Goal: Information Seeking & Learning: Learn about a topic

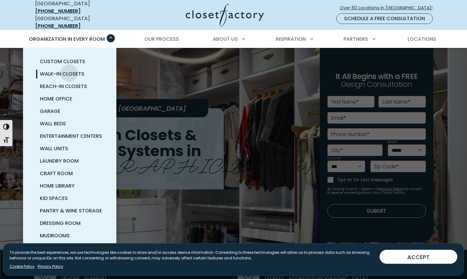
click at [69, 70] on span "Walk-In Closets" at bounding box center [62, 73] width 44 height 7
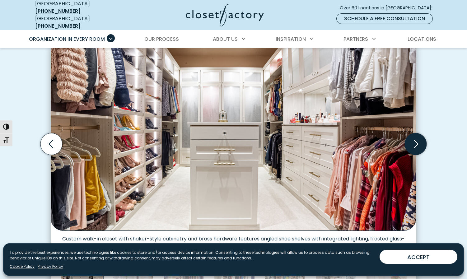
scroll to position [186, 0]
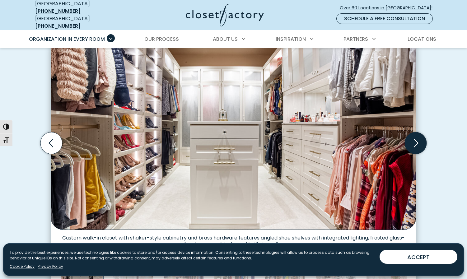
click at [417, 139] on icon "Next slide" at bounding box center [416, 143] width 5 height 8
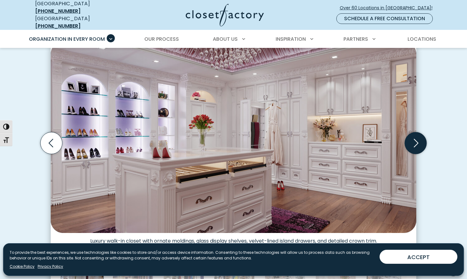
click at [413, 140] on icon "Next slide" at bounding box center [416, 143] width 22 height 22
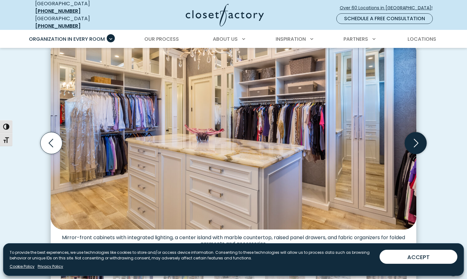
click at [413, 140] on icon "Next slide" at bounding box center [416, 143] width 22 height 22
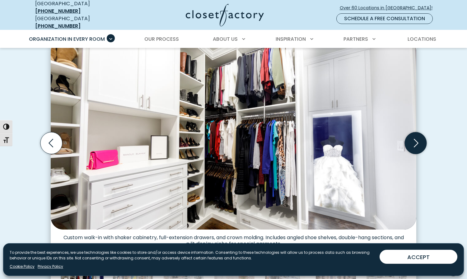
click at [413, 140] on icon "Next slide" at bounding box center [416, 143] width 22 height 22
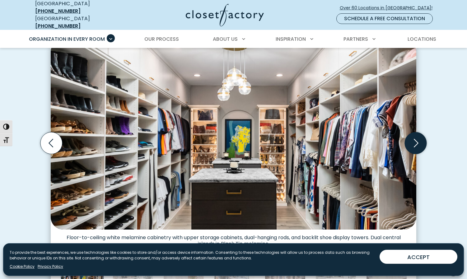
click at [413, 140] on icon "Next slide" at bounding box center [416, 143] width 22 height 22
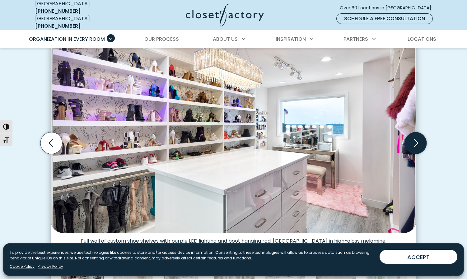
click at [413, 140] on icon "Next slide" at bounding box center [416, 143] width 22 height 22
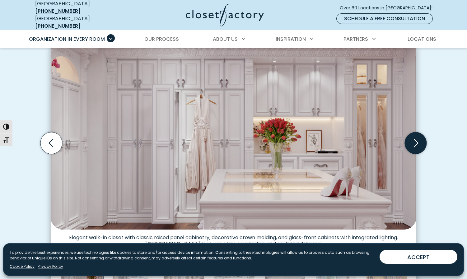
click at [413, 140] on icon "Next slide" at bounding box center [416, 143] width 22 height 22
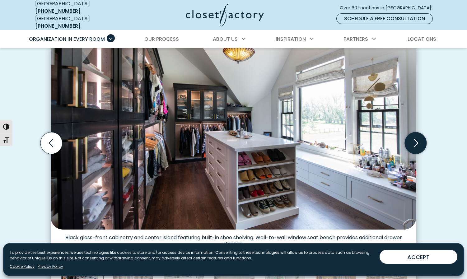
click at [413, 140] on icon "Next slide" at bounding box center [416, 143] width 22 height 22
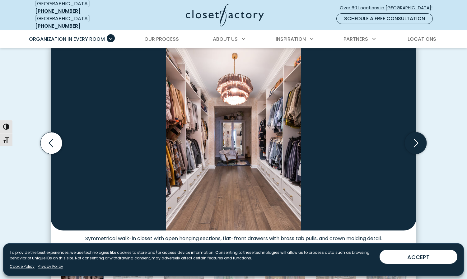
click at [413, 140] on icon "Next slide" at bounding box center [416, 143] width 22 height 22
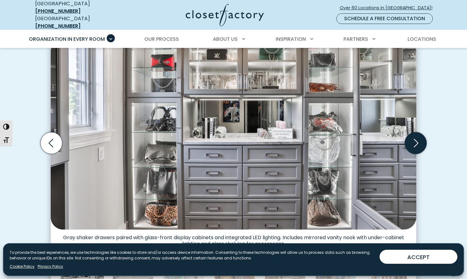
click at [413, 140] on icon "Next slide" at bounding box center [416, 143] width 22 height 22
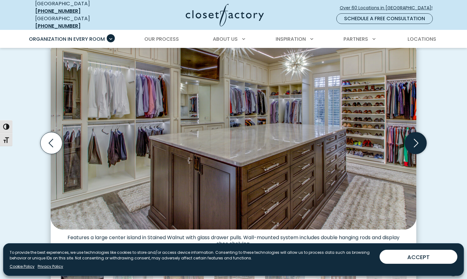
click at [413, 140] on icon "Next slide" at bounding box center [416, 143] width 22 height 22
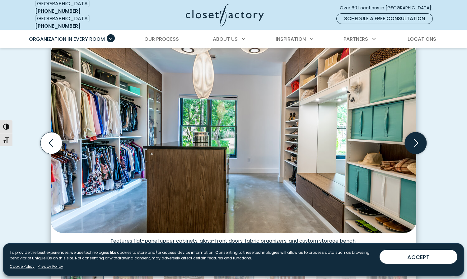
click at [413, 140] on icon "Next slide" at bounding box center [416, 143] width 22 height 22
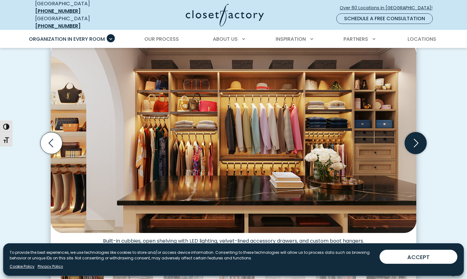
click at [413, 140] on icon "Next slide" at bounding box center [416, 143] width 22 height 22
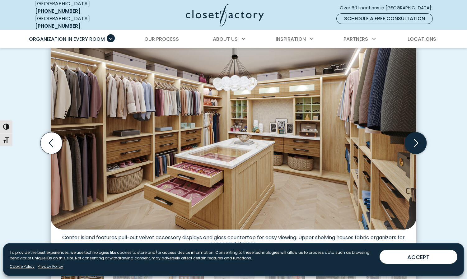
click at [413, 140] on icon "Next slide" at bounding box center [416, 143] width 22 height 22
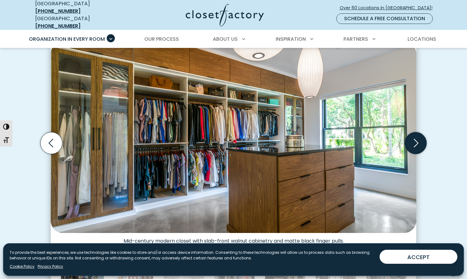
click at [413, 140] on icon "Next slide" at bounding box center [416, 143] width 22 height 22
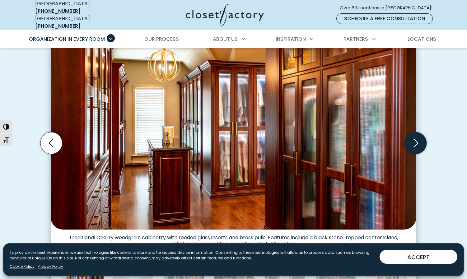
click at [413, 140] on icon "Next slide" at bounding box center [416, 143] width 22 height 22
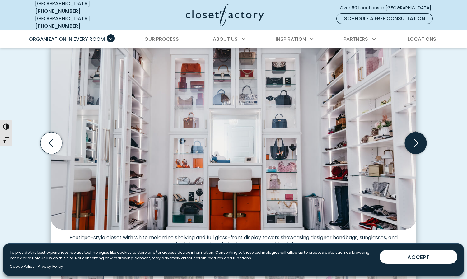
click at [413, 140] on icon "Next slide" at bounding box center [416, 143] width 22 height 22
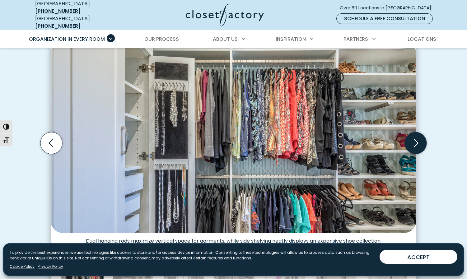
click at [413, 140] on icon "Next slide" at bounding box center [416, 143] width 22 height 22
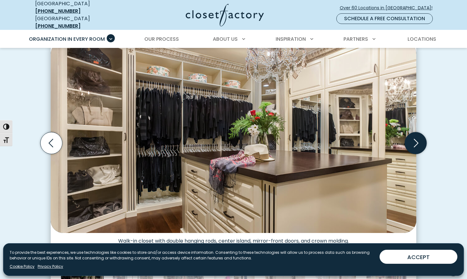
click at [413, 140] on icon "Next slide" at bounding box center [416, 143] width 22 height 22
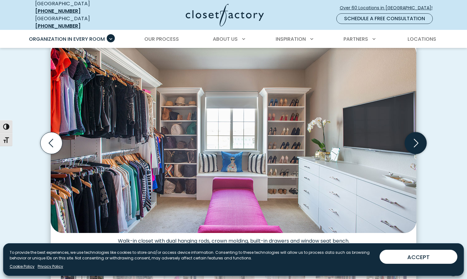
click at [413, 140] on icon "Next slide" at bounding box center [416, 143] width 22 height 22
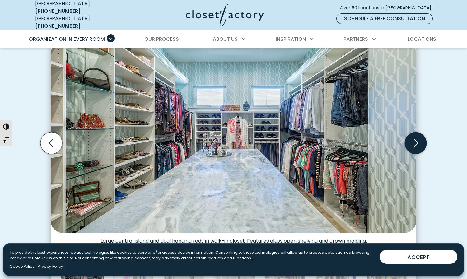
click at [413, 140] on icon "Next slide" at bounding box center [416, 143] width 22 height 22
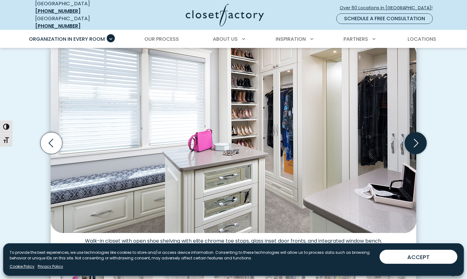
click at [413, 140] on icon "Next slide" at bounding box center [416, 143] width 22 height 22
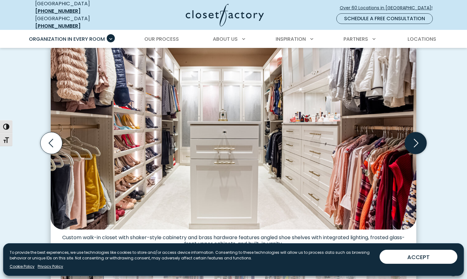
click at [413, 140] on icon "Next slide" at bounding box center [416, 143] width 22 height 22
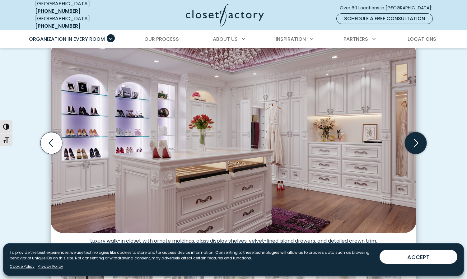
click at [413, 140] on icon "Next slide" at bounding box center [416, 143] width 22 height 22
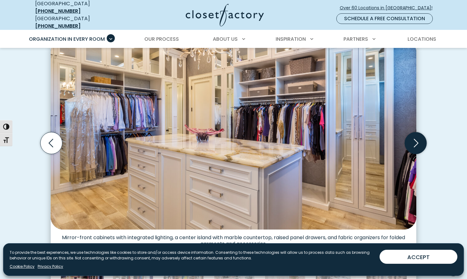
click at [413, 140] on icon "Next slide" at bounding box center [416, 143] width 22 height 22
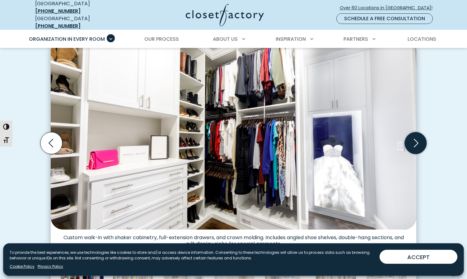
click at [413, 140] on icon "Next slide" at bounding box center [416, 143] width 22 height 22
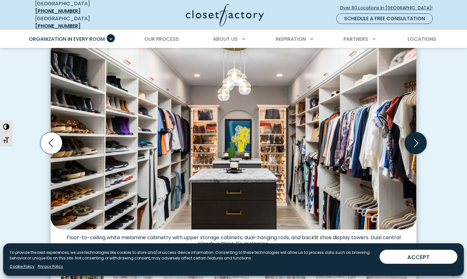
click at [413, 140] on icon "Next slide" at bounding box center [416, 143] width 22 height 22
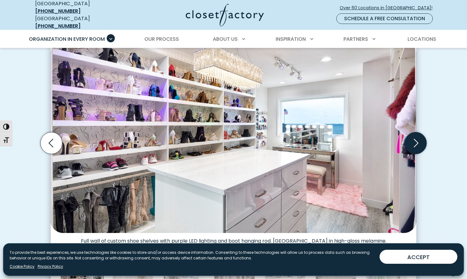
click at [413, 140] on icon "Next slide" at bounding box center [416, 143] width 22 height 22
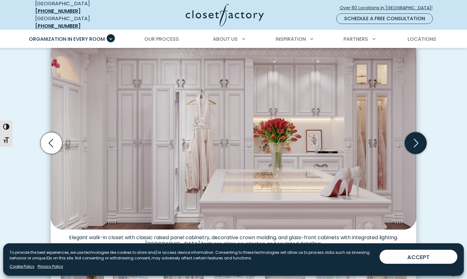
click at [413, 140] on icon "Next slide" at bounding box center [416, 143] width 22 height 22
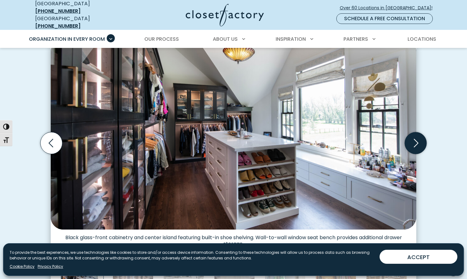
click at [413, 140] on icon "Next slide" at bounding box center [416, 143] width 22 height 22
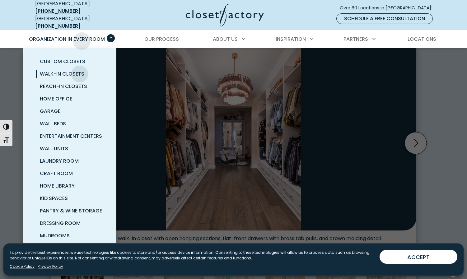
click at [81, 36] on span "Organization in Every Room" at bounding box center [67, 38] width 76 height 7
click at [56, 70] on span "Walk-In Closets" at bounding box center [62, 73] width 44 height 7
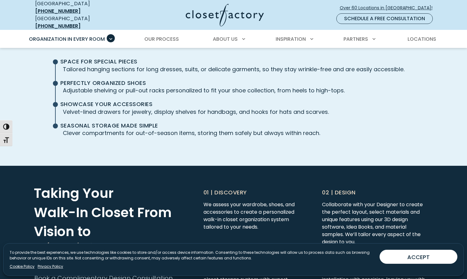
scroll to position [1368, 0]
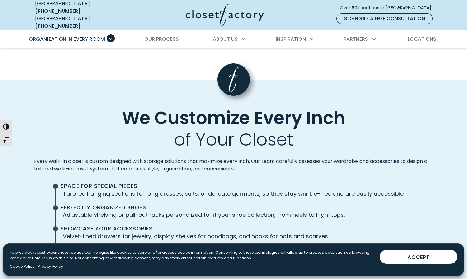
drag, startPoint x: 291, startPoint y: 160, endPoint x: 300, endPoint y: 164, distance: 9.8
drag, startPoint x: 300, startPoint y: 164, endPoint x: 86, endPoint y: 86, distance: 227.7
click at [86, 85] on div "We Customize Every Inch of Your Closet Every walk-in closet is custom designed …" at bounding box center [233, 185] width 467 height 211
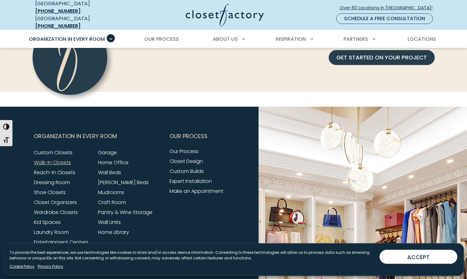
scroll to position [2052, 0]
